Goal: Find specific page/section: Find specific page/section

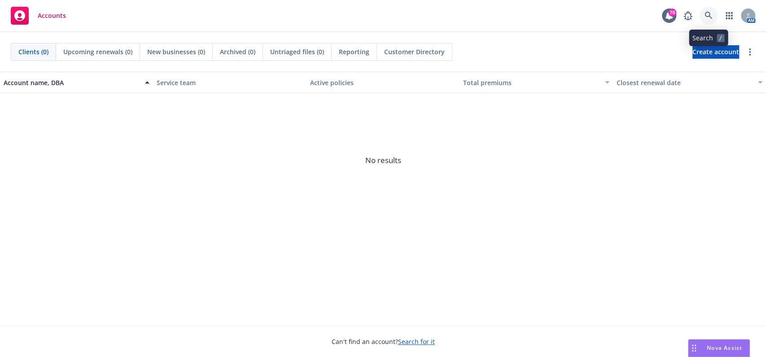
click at [707, 16] on icon at bounding box center [708, 16] width 8 height 8
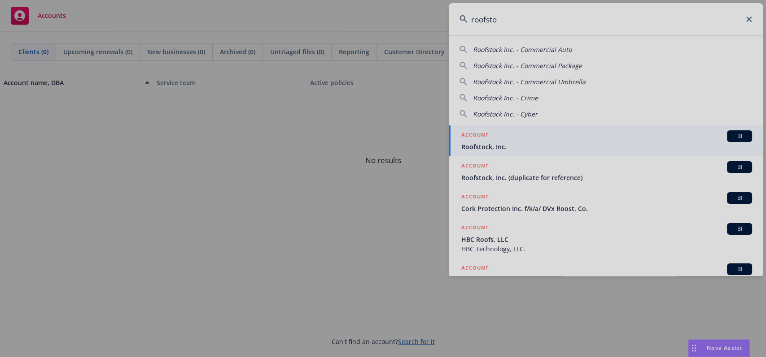
type input "roofsto"
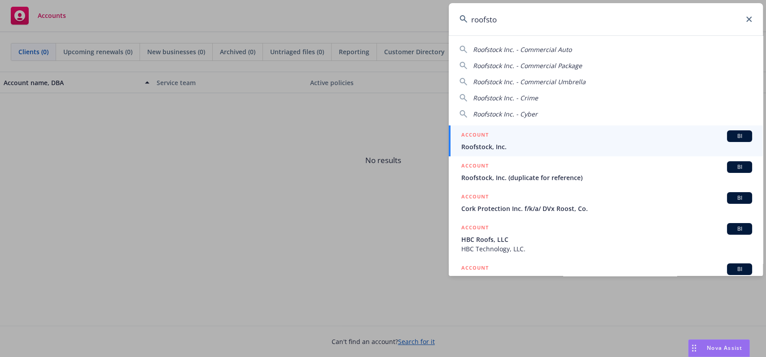
click at [528, 145] on span "Roofstock, Inc." at bounding box center [606, 146] width 291 height 9
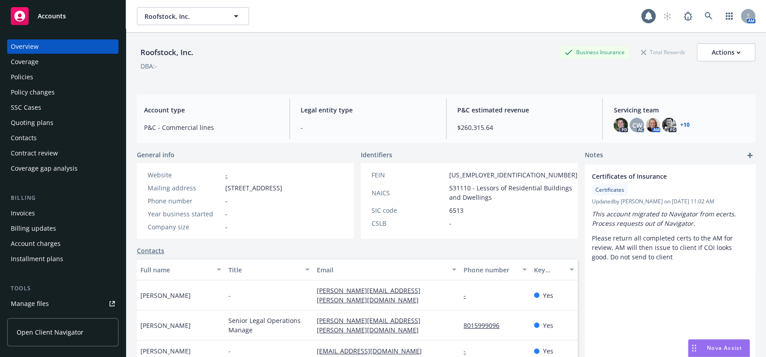
click at [18, 74] on div "Policies" at bounding box center [22, 77] width 22 height 14
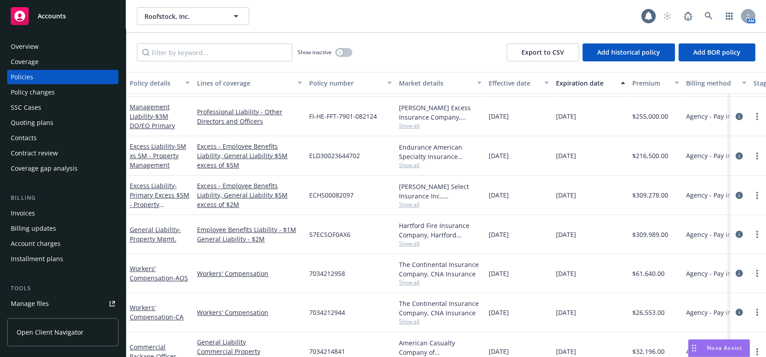
scroll to position [119, 0]
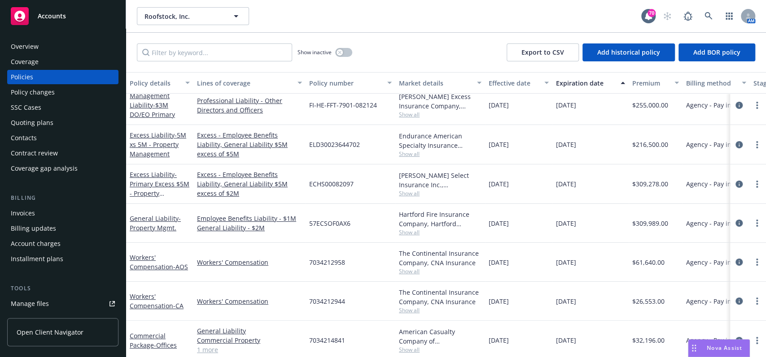
click at [414, 155] on span "Show all" at bounding box center [440, 154] width 83 height 8
click at [484, 165] on div "[PERSON_NAME] Select Insurance Inc., [PERSON_NAME] Insurance Group, Ltd., RT Sp…" at bounding box center [440, 184] width 90 height 39
click at [156, 182] on span "- Primary Excess $5M - Property Management" at bounding box center [160, 188] width 60 height 37
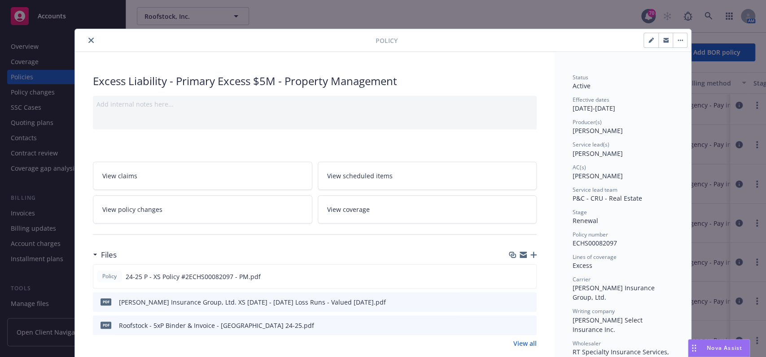
click at [86, 40] on button "close" at bounding box center [91, 40] width 11 height 11
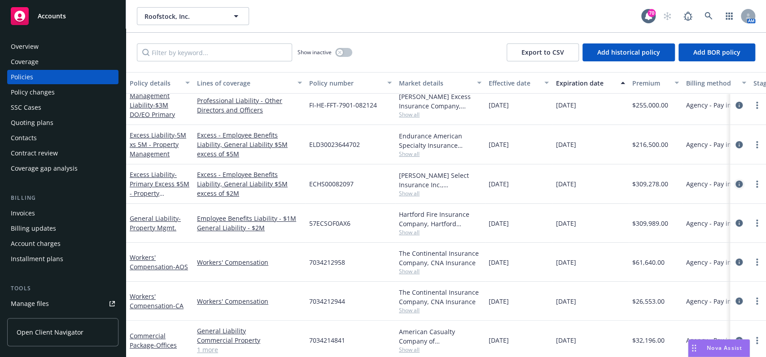
click at [735, 183] on icon "circleInformation" at bounding box center [738, 184] width 7 height 7
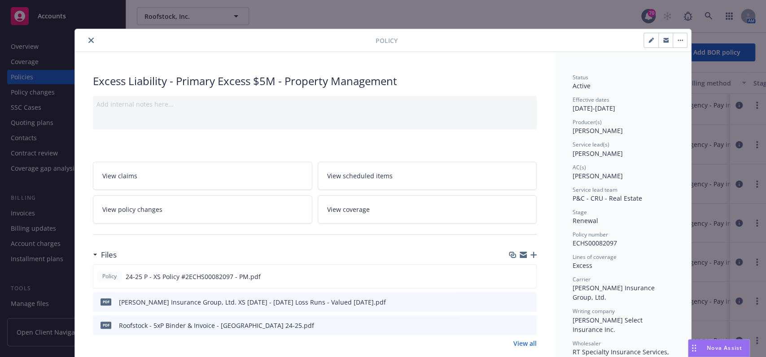
scroll to position [26, 0]
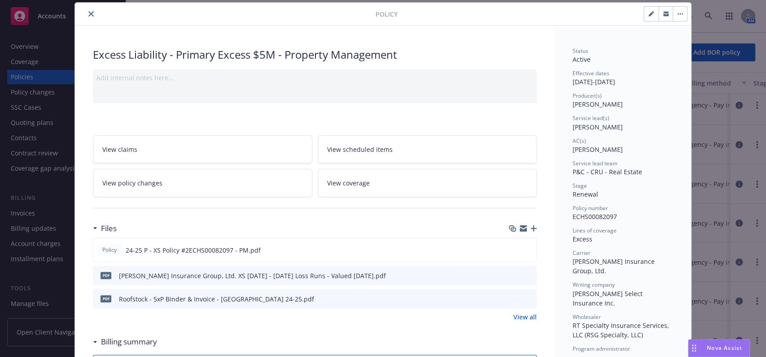
click at [89, 17] on button "close" at bounding box center [91, 14] width 11 height 11
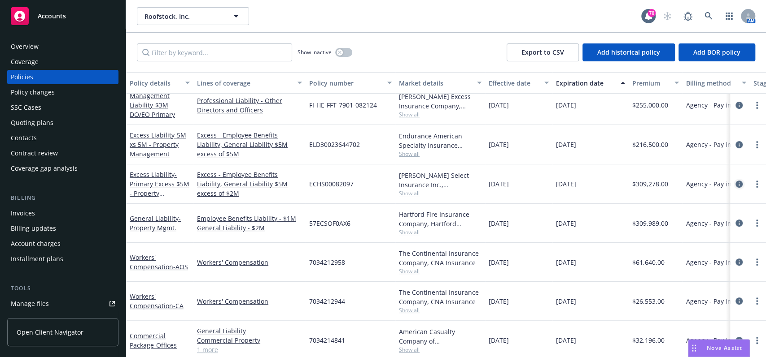
click at [735, 186] on icon "circleInformation" at bounding box center [738, 184] width 7 height 7
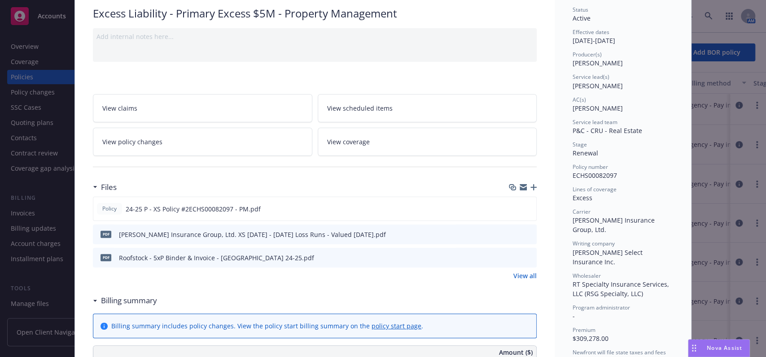
scroll to position [86, 0]
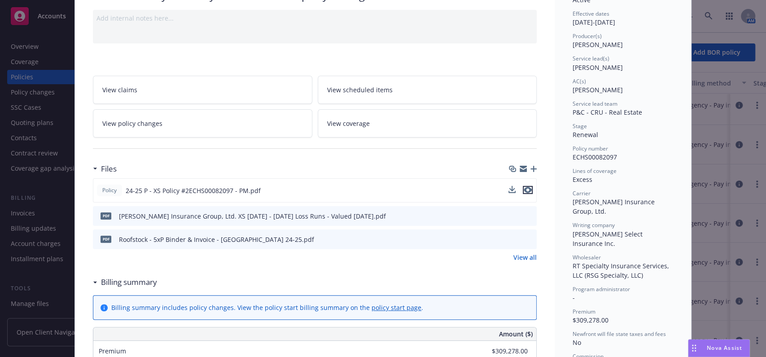
click at [524, 190] on icon "preview file" at bounding box center [527, 190] width 8 height 6
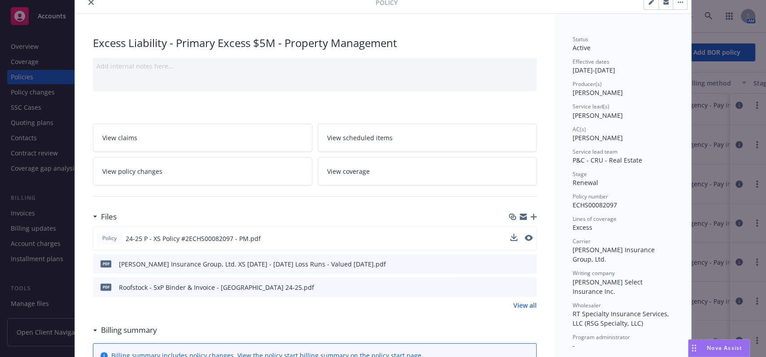
scroll to position [0, 0]
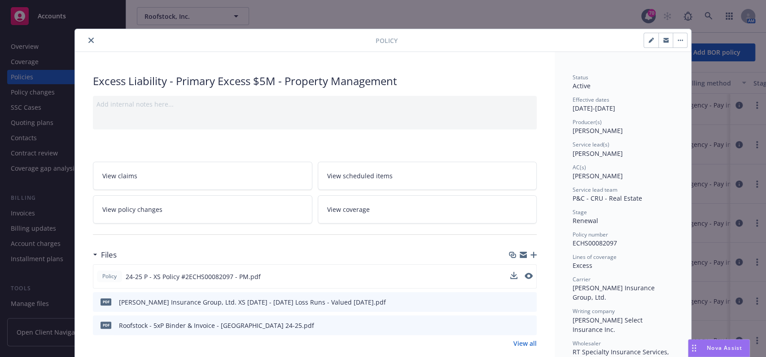
click at [88, 43] on icon "close" at bounding box center [90, 40] width 5 height 5
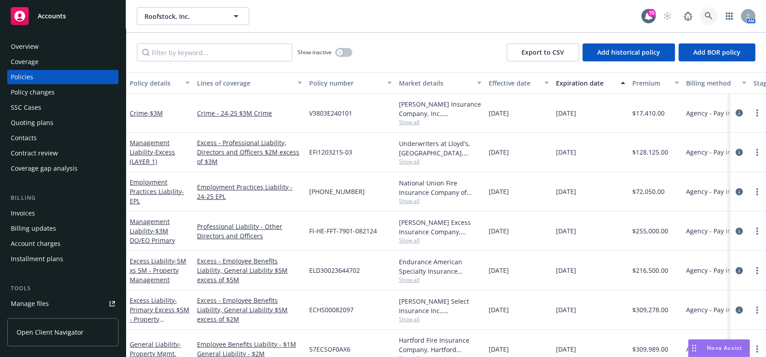
click at [707, 11] on link at bounding box center [708, 16] width 18 height 18
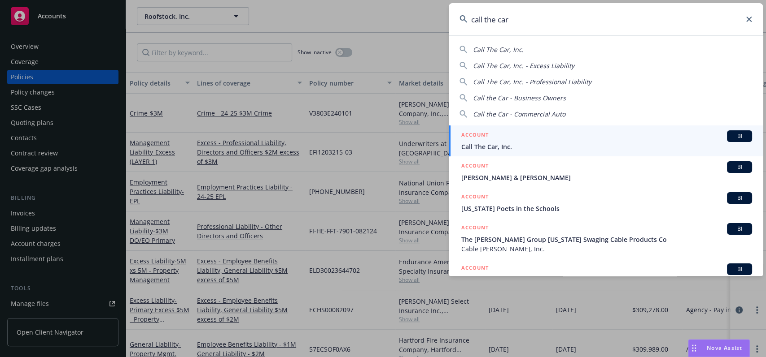
type input "call the car"
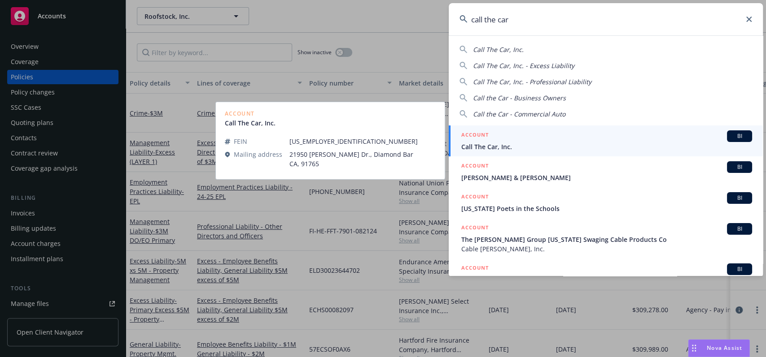
click at [551, 152] on link "ACCOUNT BI Call The Car, Inc." at bounding box center [606, 141] width 314 height 31
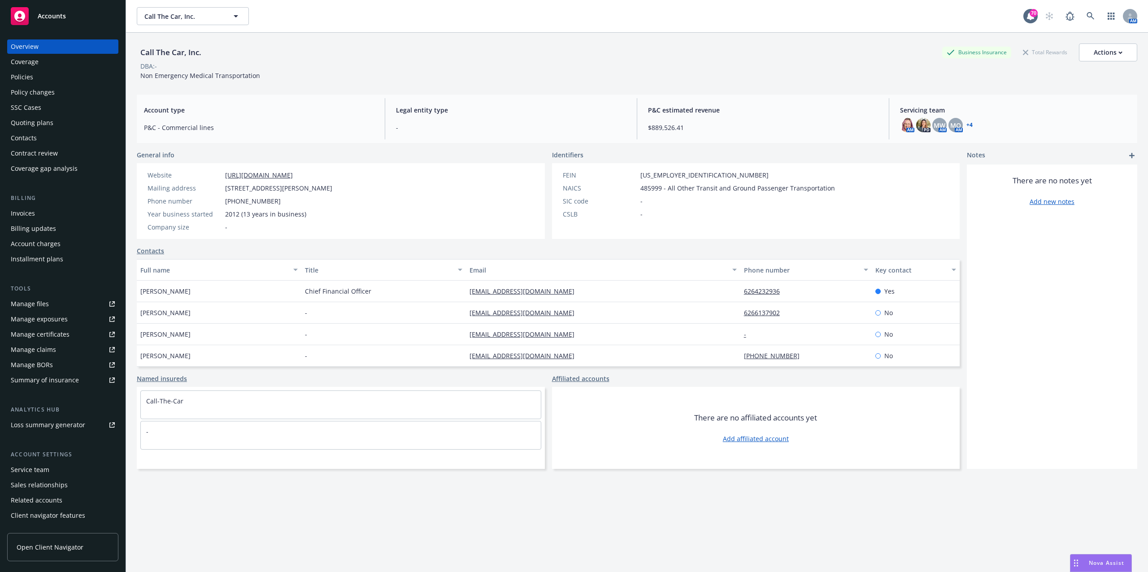
click at [14, 75] on div "Policies" at bounding box center [22, 77] width 22 height 14
